Goal: Task Accomplishment & Management: Manage account settings

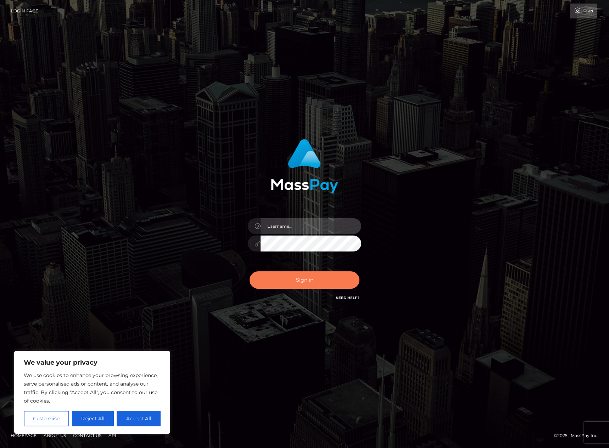
type input "Shany.Luminary"
click at [329, 285] on button "Sign in" at bounding box center [305, 279] width 110 height 17
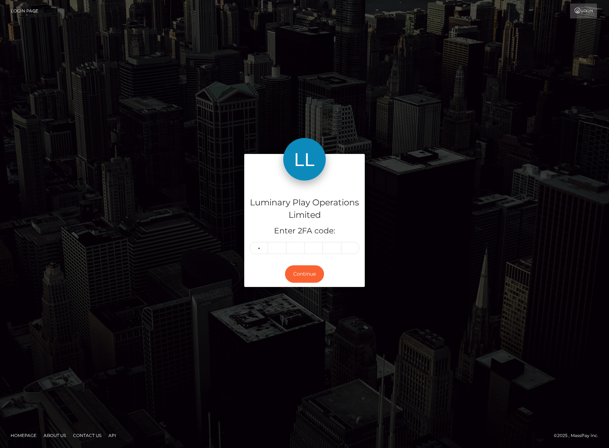
type input "8"
type input "7"
type input "3"
type input "6"
type input "1"
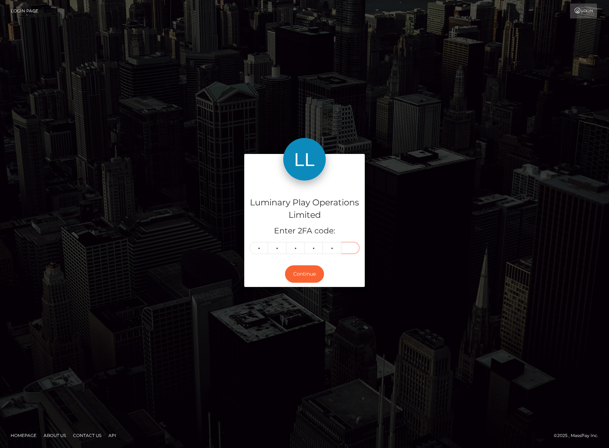
type input "9"
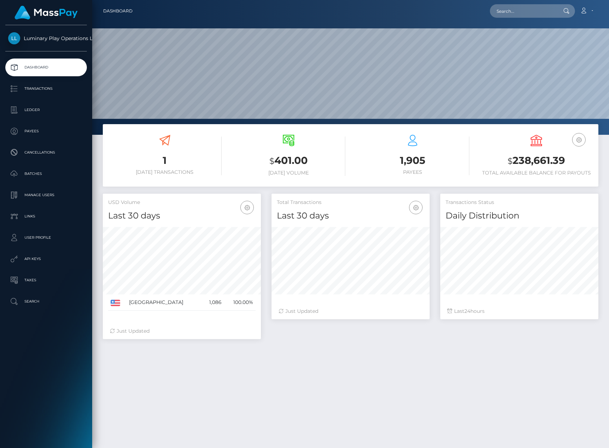
scroll to position [126, 158]
click at [29, 103] on link "Ledger" at bounding box center [46, 110] width 82 height 18
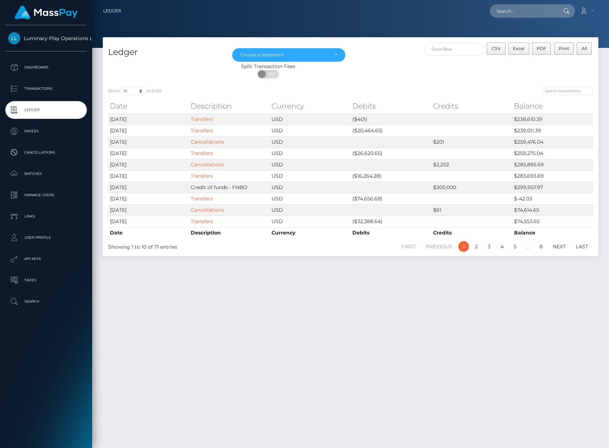
click at [386, 383] on div "Ledger May 2025 Jun 2025 Jul 2025 Aug 2025 Sep 2025 Choose a Statement CSV Exce…" at bounding box center [350, 239] width 517 height 404
click at [585, 6] on link "Account" at bounding box center [586, 11] width 21 height 15
click at [580, 41] on link "Logout" at bounding box center [569, 45] width 57 height 13
